Goal: Information Seeking & Learning: Learn about a topic

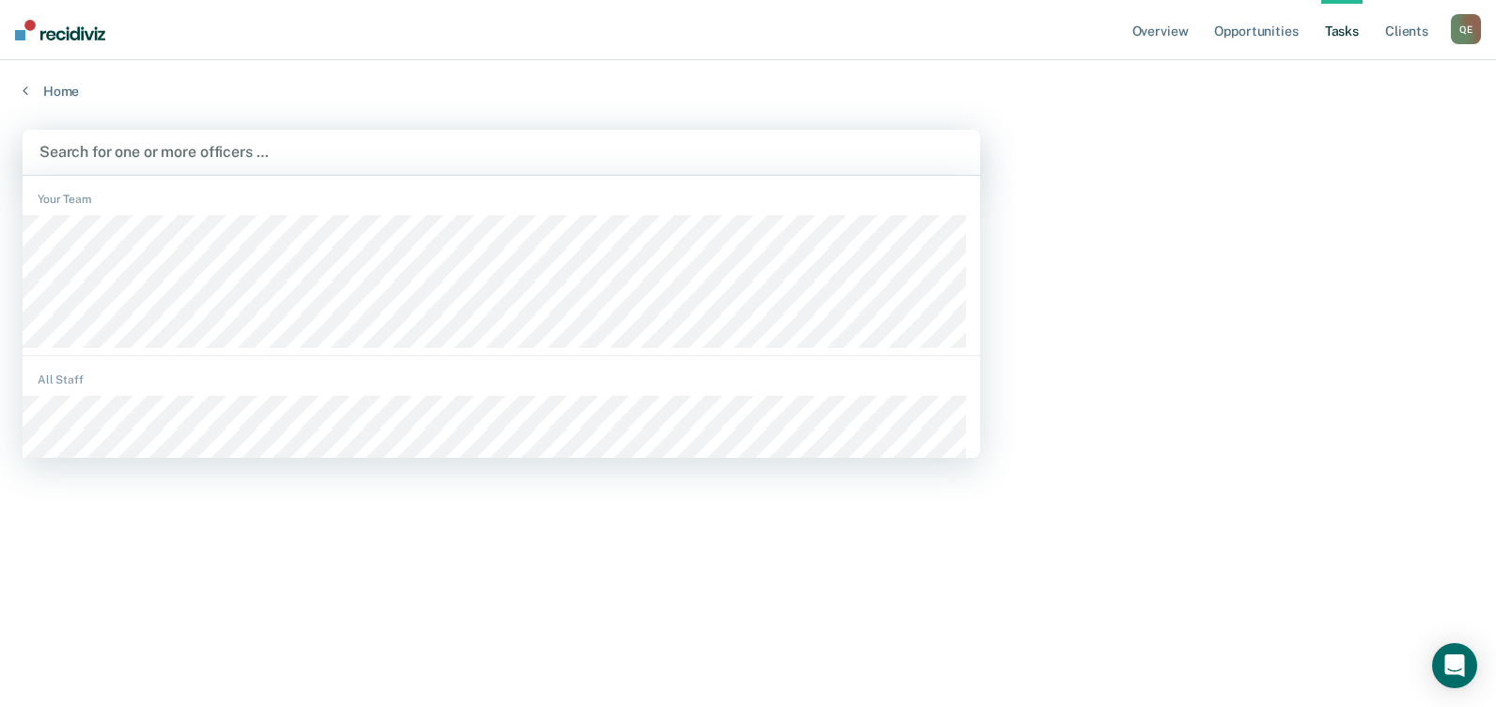
click at [1135, 164] on main "option [PERSON_NAME], deselected. 1240 results available. Use Up and Down to ch…" at bounding box center [748, 401] width 1496 height 602
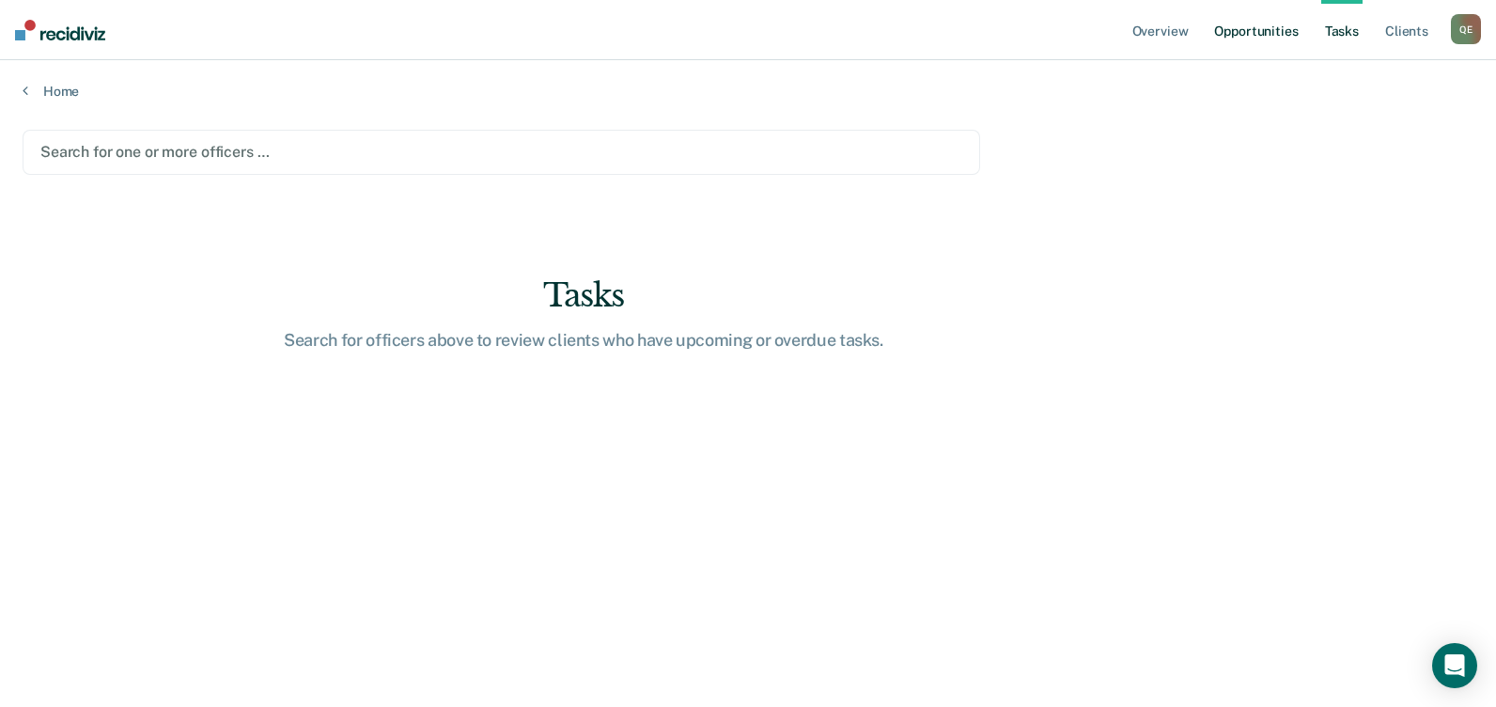
click at [1250, 30] on link "Opportunities" at bounding box center [1256, 30] width 91 height 60
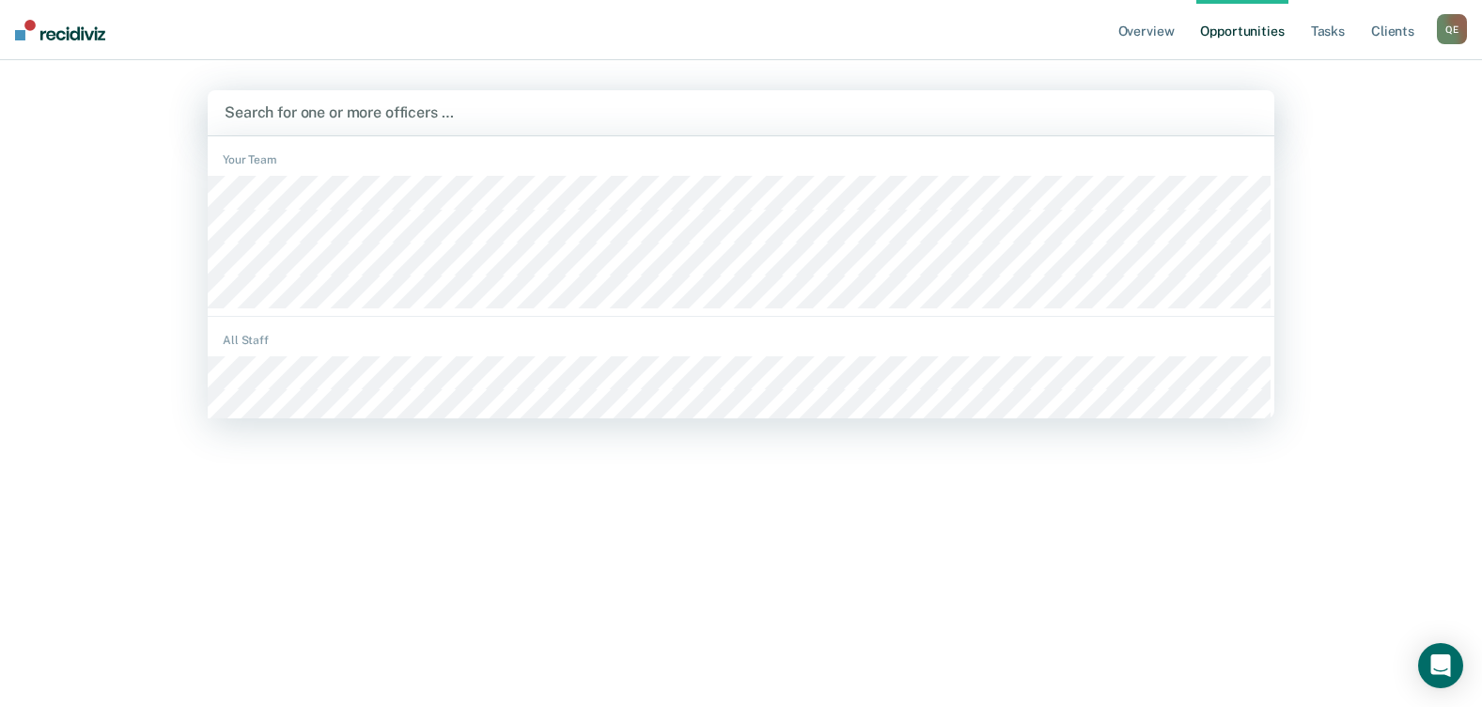
click at [399, 110] on div at bounding box center [741, 113] width 1033 height 22
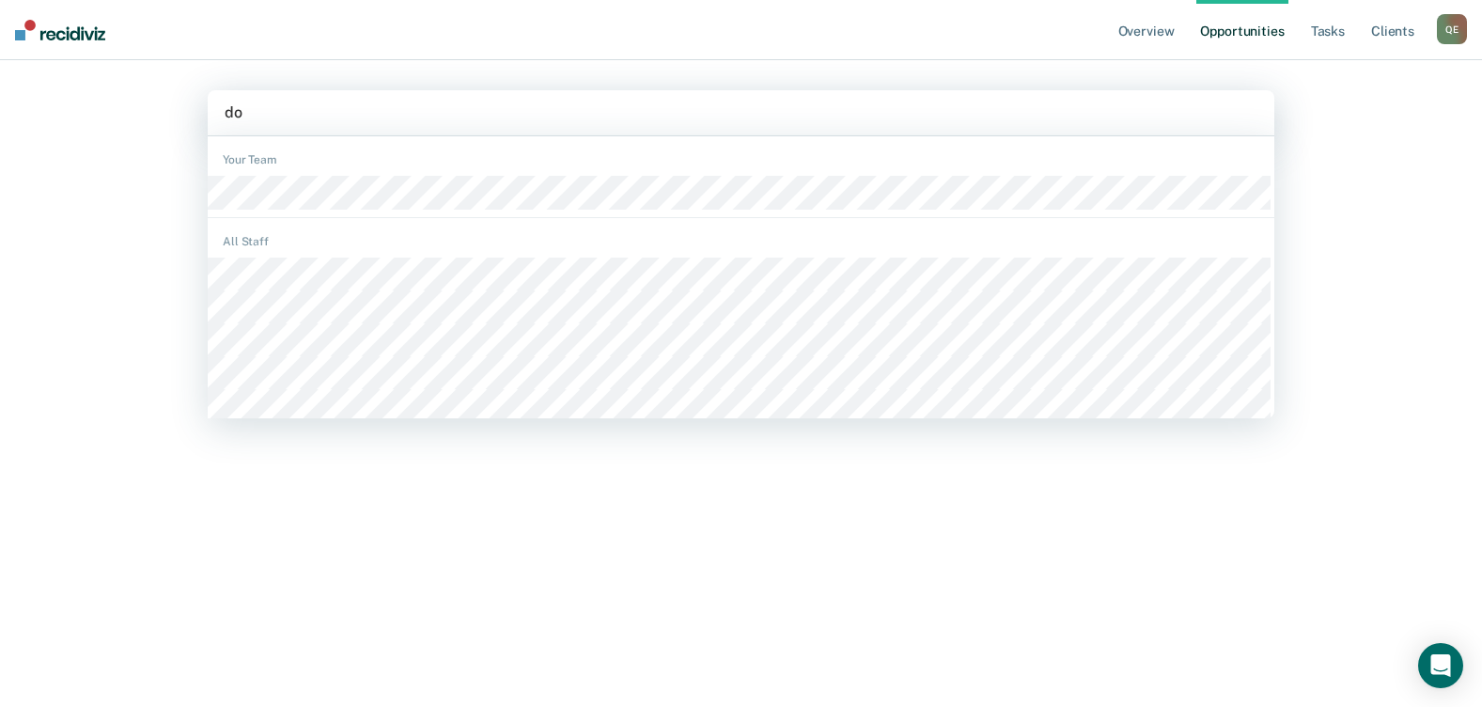
type input "dou"
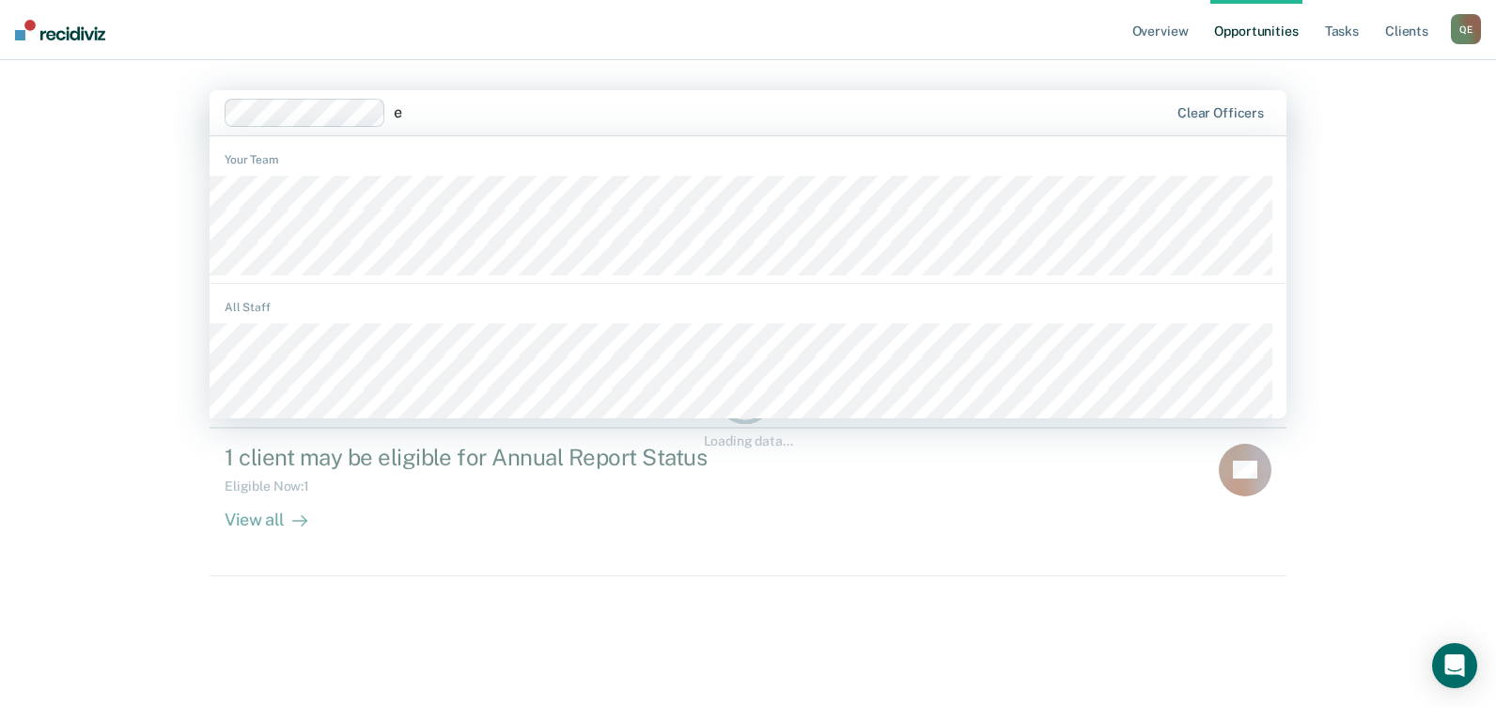
type input "el"
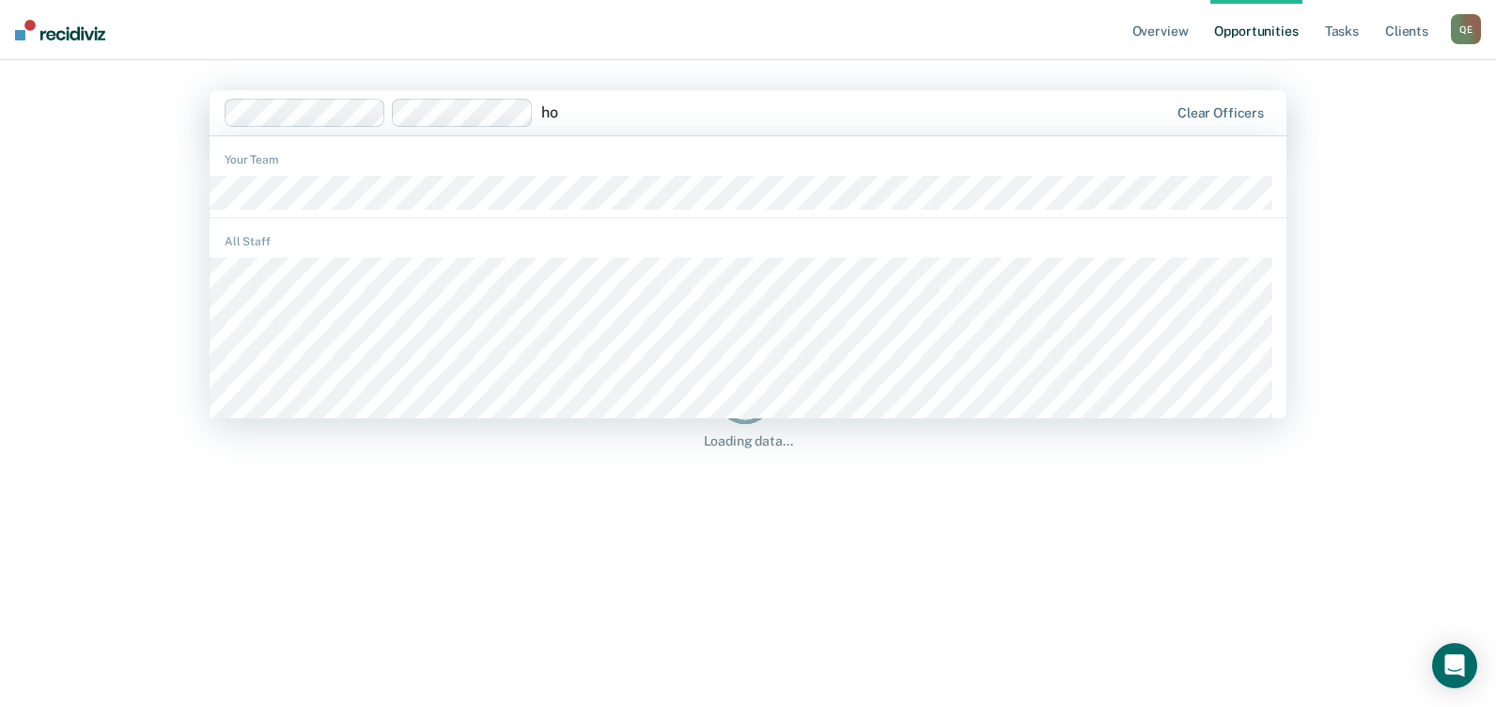
type input "how"
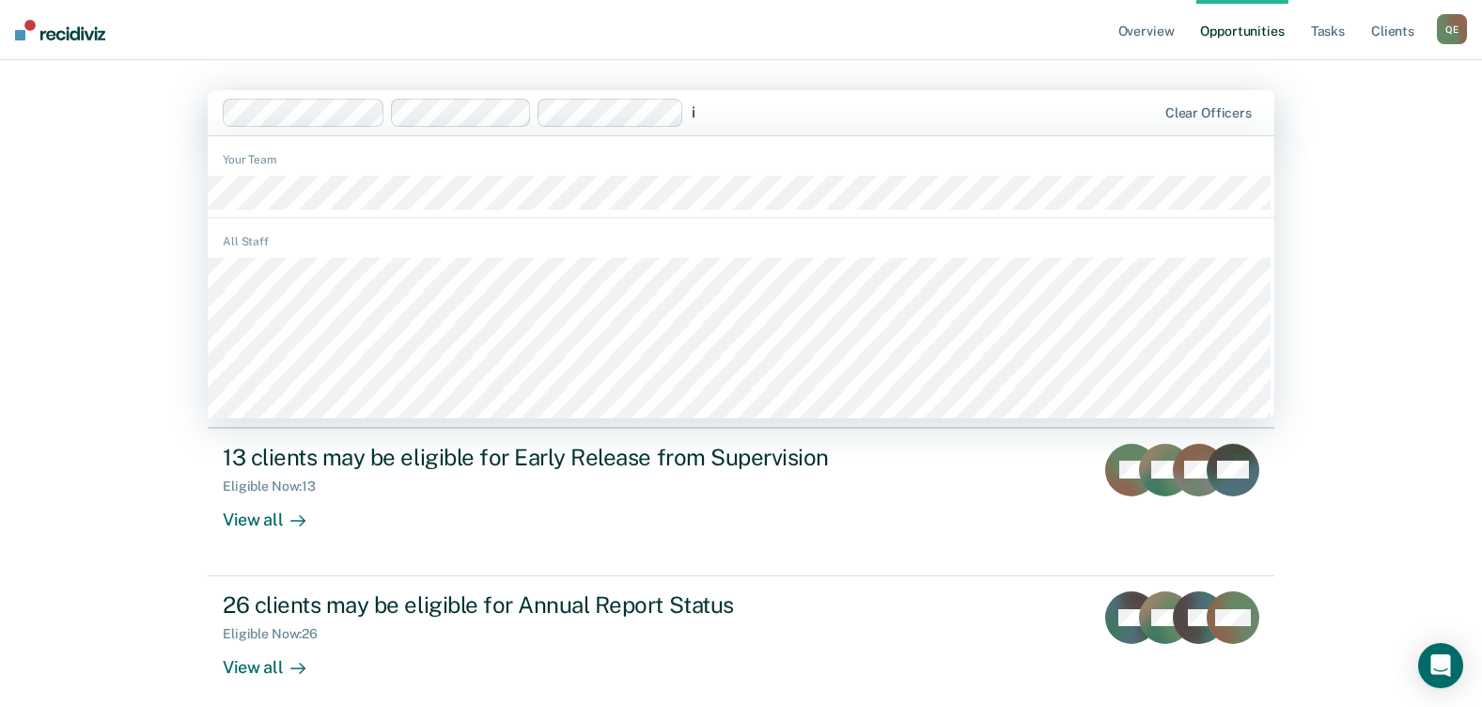
type input "iw"
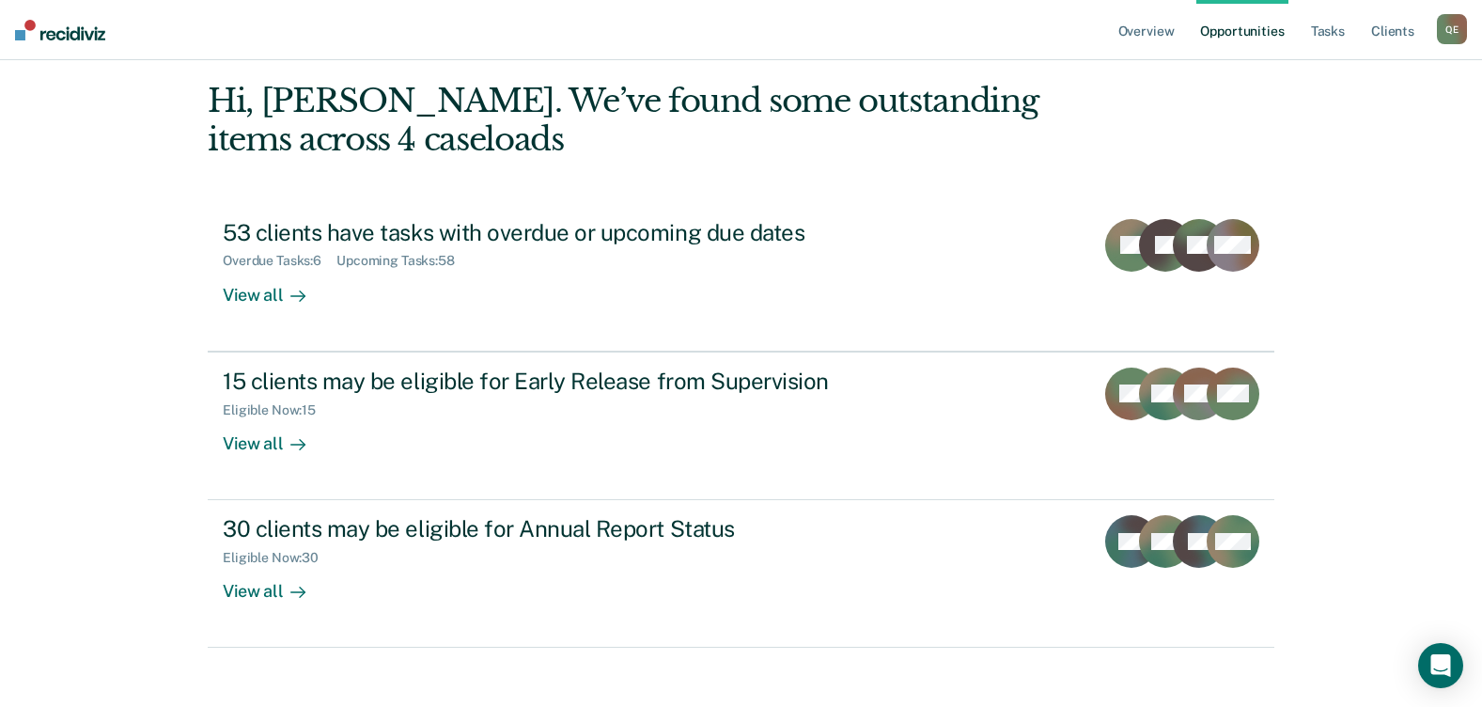
scroll to position [92, 0]
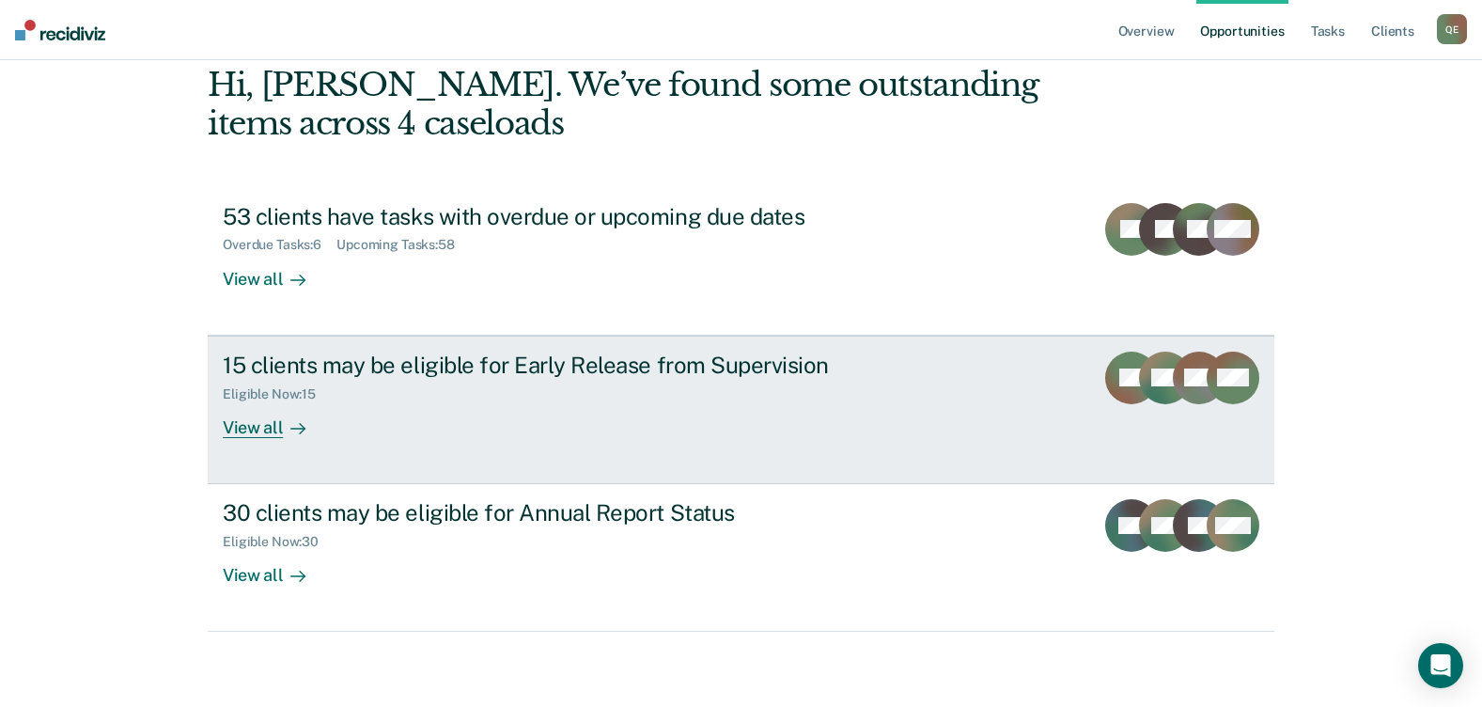
click at [244, 428] on div "View all" at bounding box center [275, 419] width 105 height 37
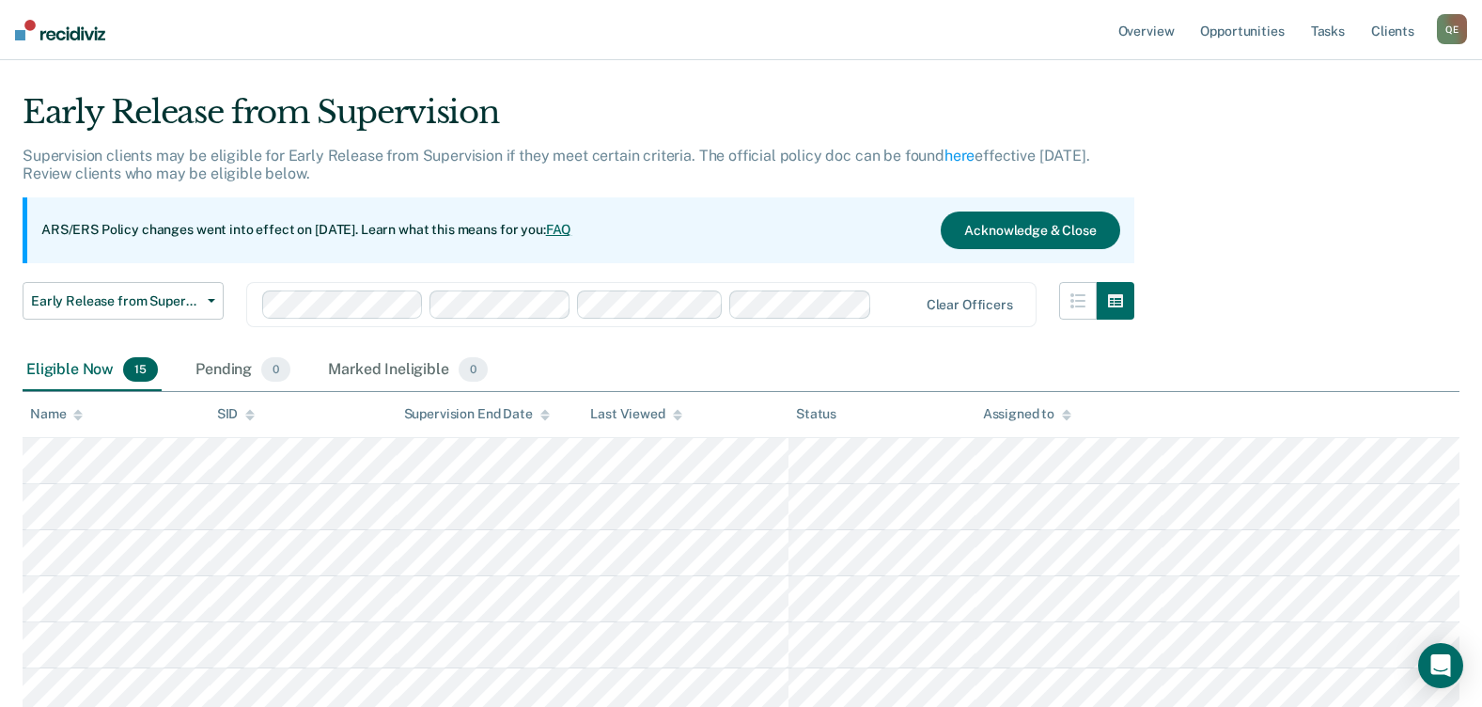
scroll to position [17, 0]
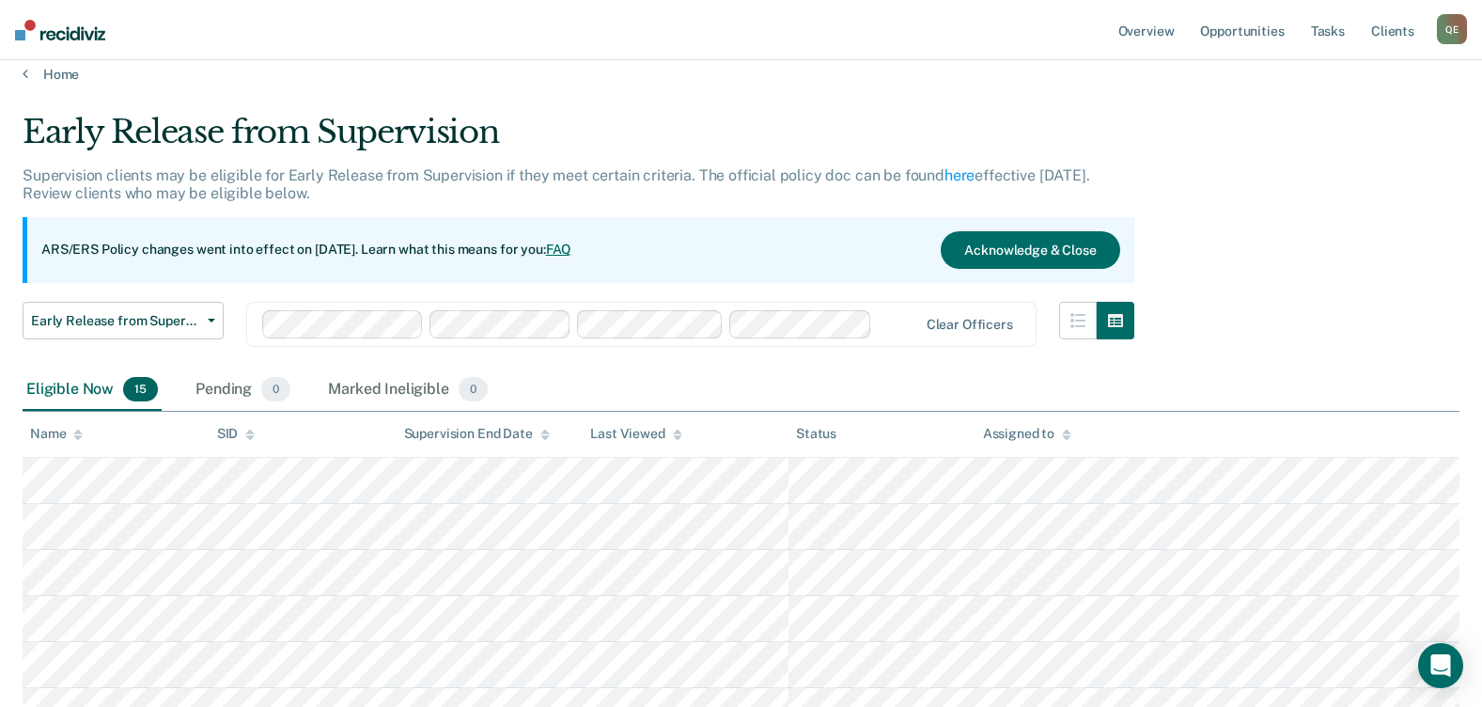
click at [1480, 207] on main "Early Release from Supervision Supervision clients may be eligible for Early Re…" at bounding box center [741, 681] width 1482 height 1196
click at [1480, 208] on main "Early Release from Supervision Supervision clients may be eligible for Early Re…" at bounding box center [741, 681] width 1482 height 1196
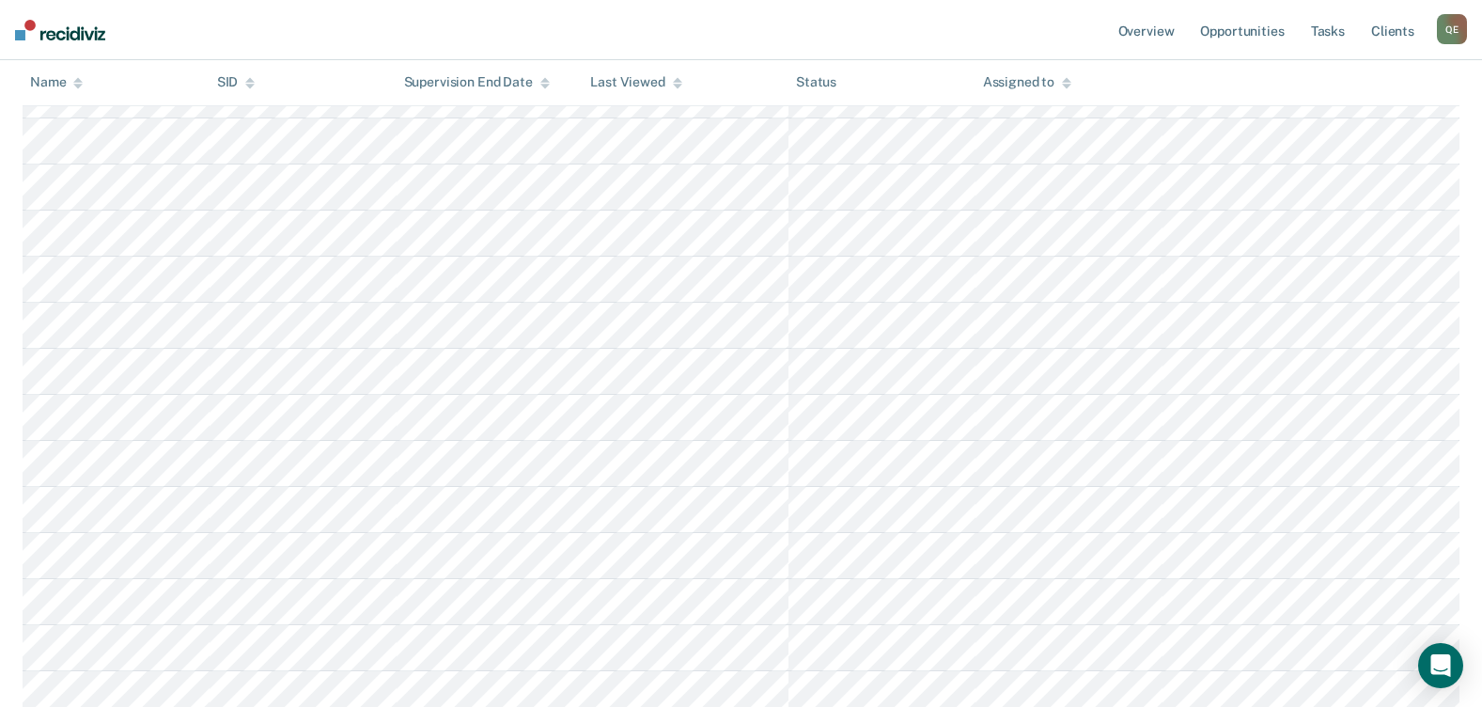
scroll to position [0, 0]
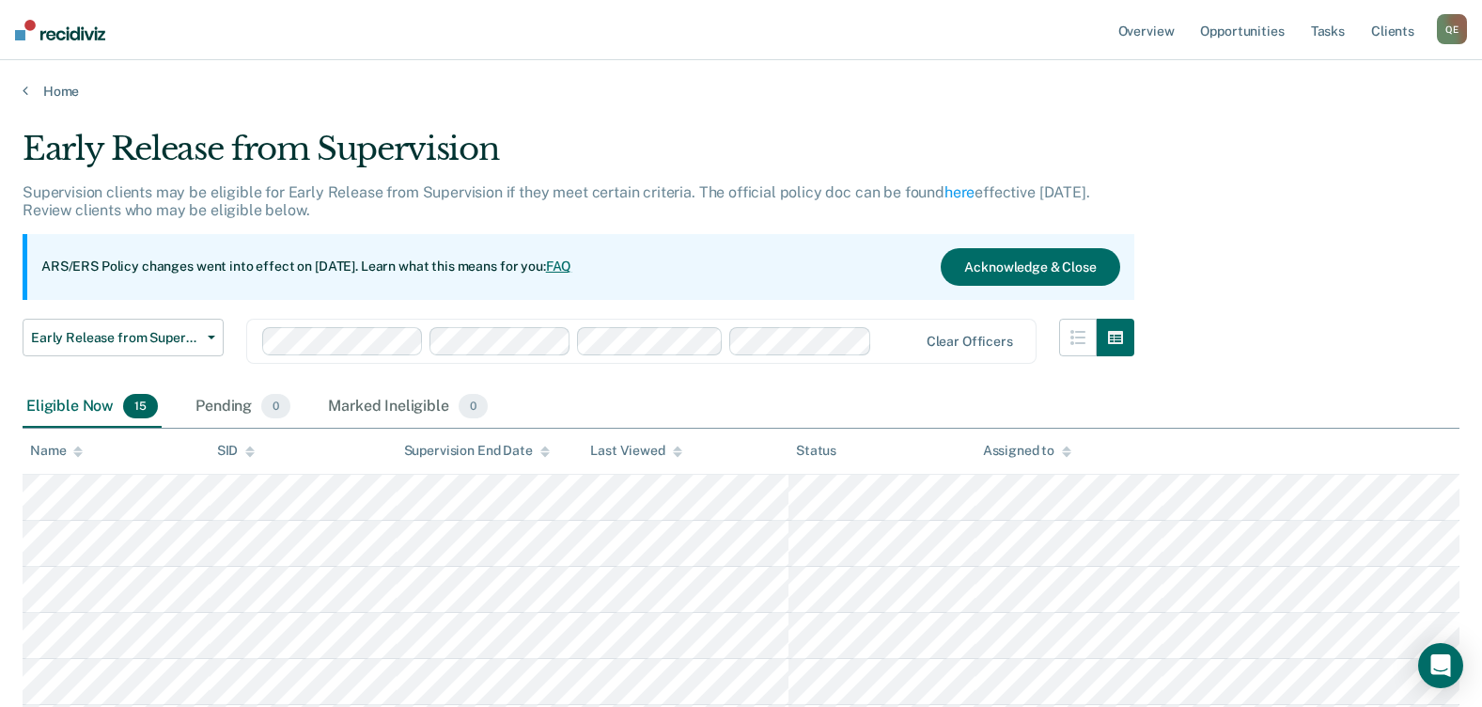
click at [572, 264] on link "FAQ" at bounding box center [559, 265] width 26 height 15
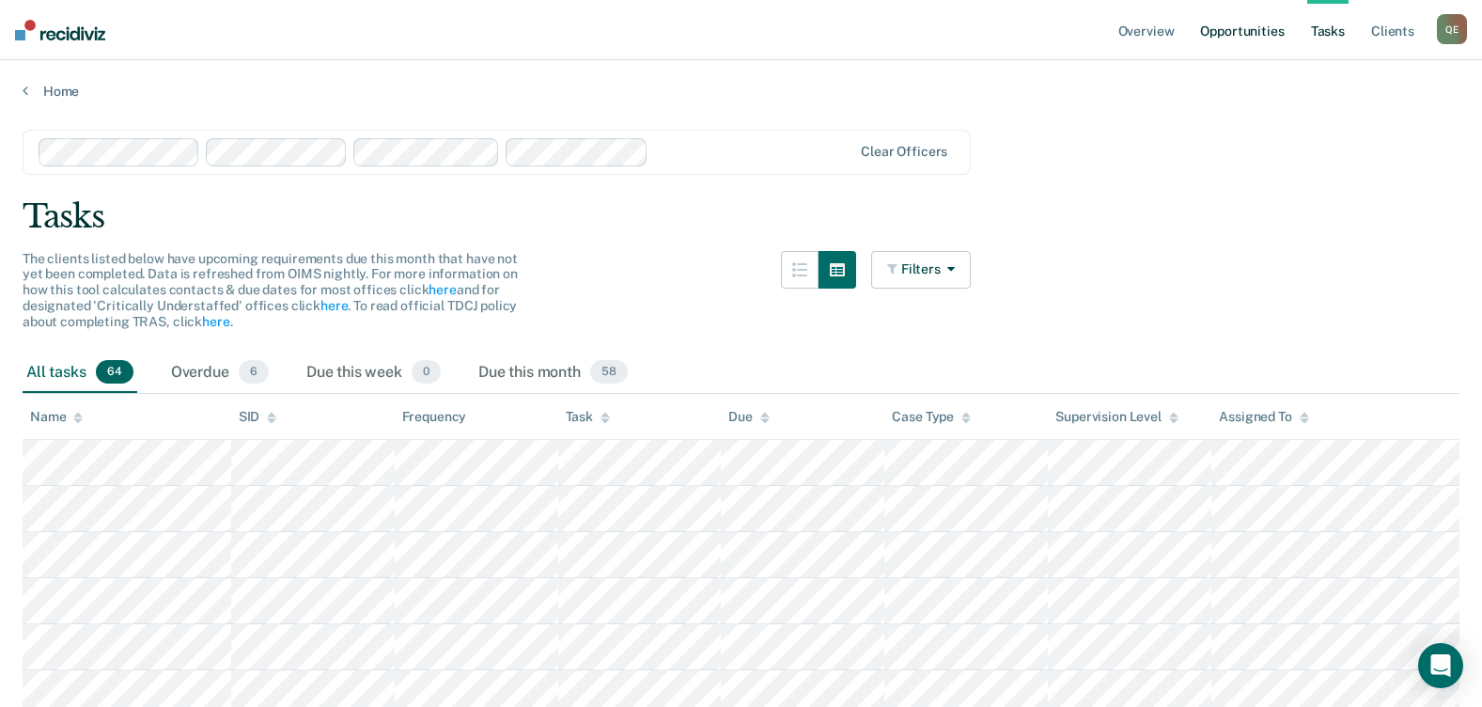
click at [1251, 23] on link "Opportunities" at bounding box center [1241, 30] width 91 height 60
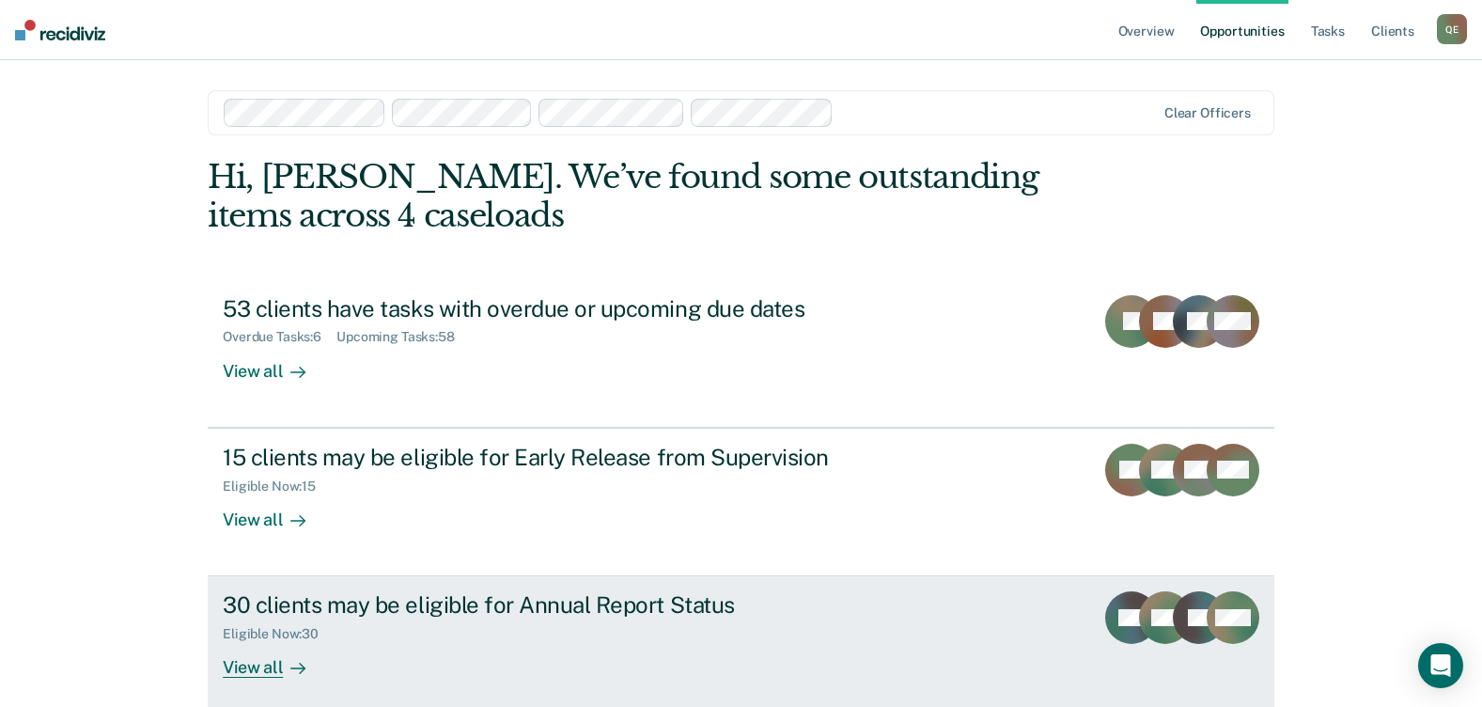
click at [385, 596] on div "30 clients may be eligible for Annual Report Status" at bounding box center [553, 604] width 660 height 27
